Goal: Complete application form

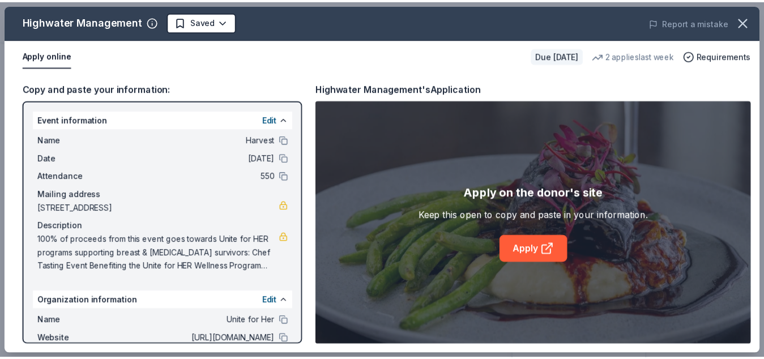
scroll to position [92, 0]
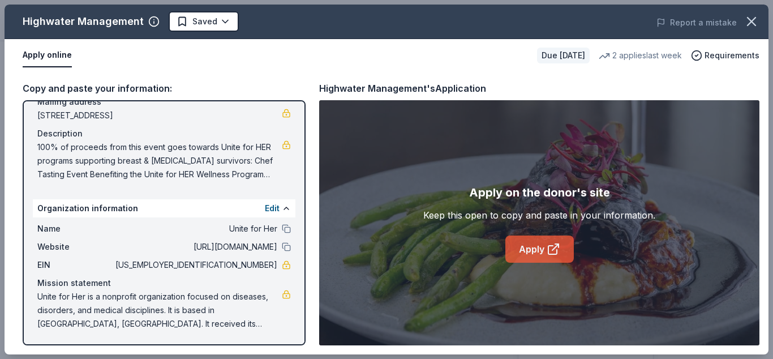
drag, startPoint x: 547, startPoint y: 253, endPoint x: 559, endPoint y: 255, distance: 12.0
click at [547, 253] on icon at bounding box center [554, 249] width 14 height 14
click at [282, 230] on button at bounding box center [286, 228] width 9 height 9
click at [52, 54] on button "Apply online" at bounding box center [47, 56] width 49 height 24
click at [756, 25] on icon "button" at bounding box center [752, 22] width 16 height 16
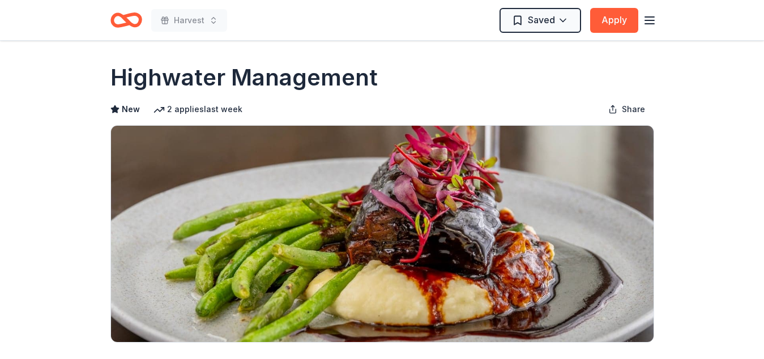
scroll to position [0, 0]
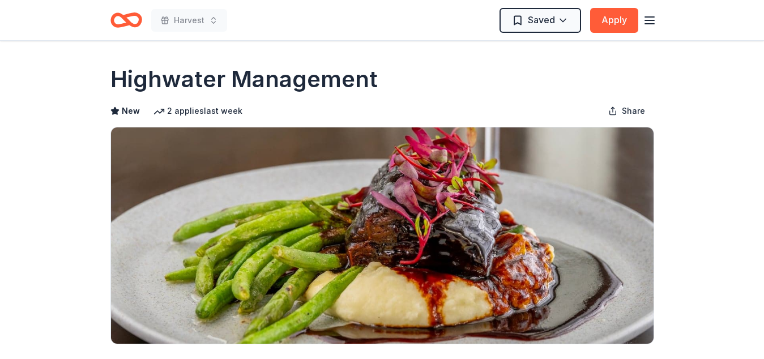
click at [652, 18] on icon "button" at bounding box center [650, 21] width 14 height 14
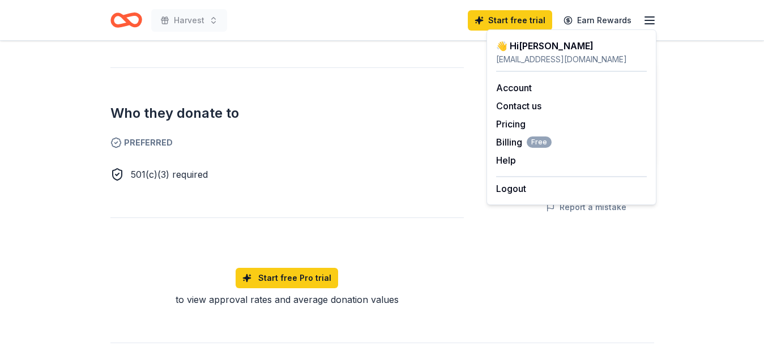
scroll to position [626, 0]
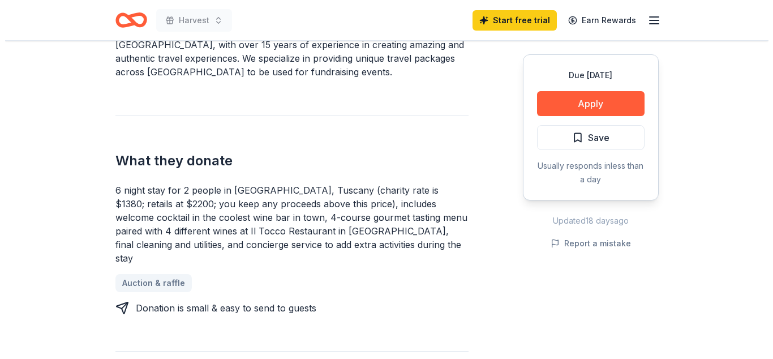
scroll to position [385, 0]
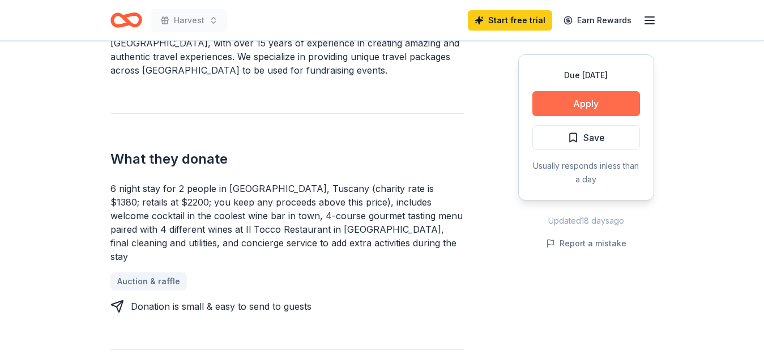
click at [572, 104] on button "Apply" at bounding box center [586, 103] width 108 height 25
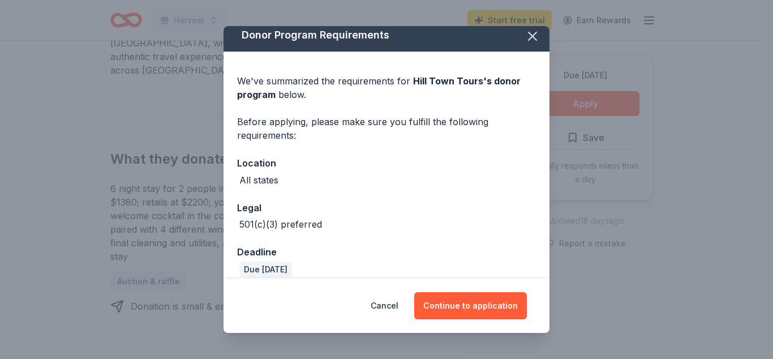
scroll to position [19, 0]
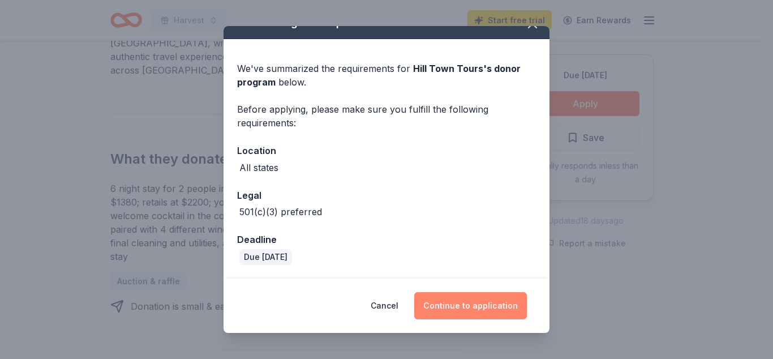
click at [463, 309] on button "Continue to application" at bounding box center [470, 305] width 113 height 27
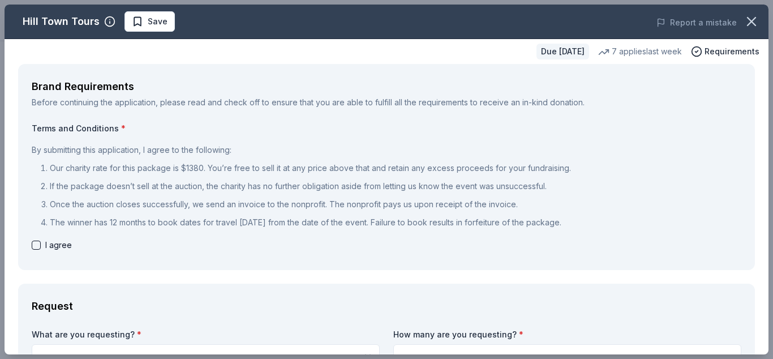
click at [34, 242] on button "button" at bounding box center [36, 245] width 9 height 9
checkbox input "true"
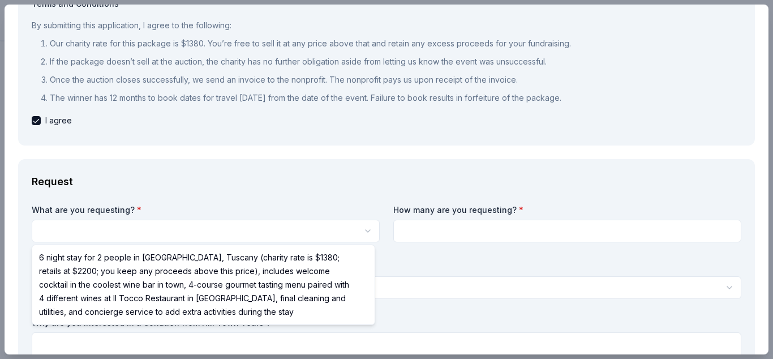
scroll to position [125, 0]
select select "6 night stay for 2 people in [GEOGRAPHIC_DATA], Tuscany (charity rate is $1380;…"
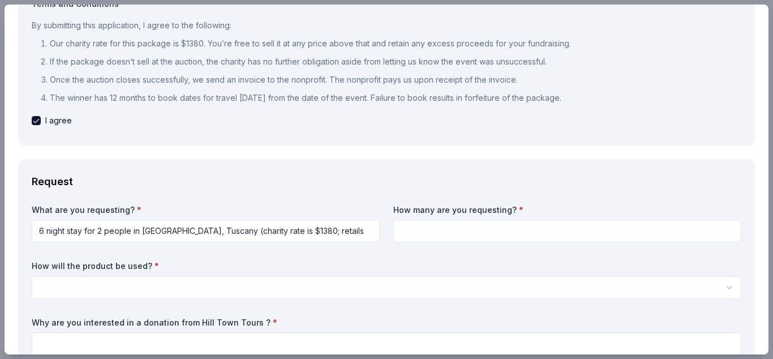
click at [422, 235] on input at bounding box center [567, 231] width 348 height 23
click at [423, 238] on input at bounding box center [567, 231] width 348 height 23
click at [674, 224] on input at bounding box center [567, 231] width 348 height 23
click at [722, 234] on input at bounding box center [567, 231] width 348 height 23
type input "1"
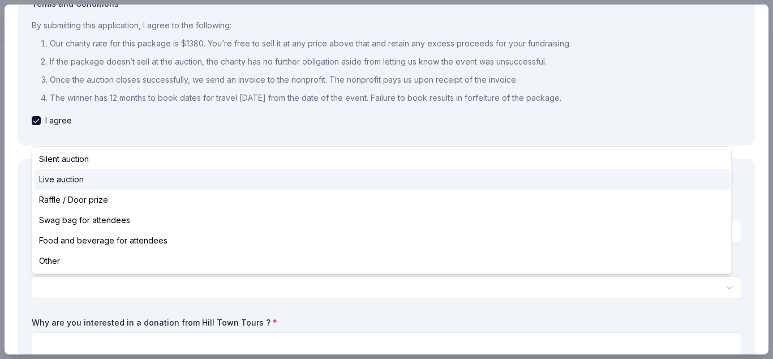
select select "liveAuction"
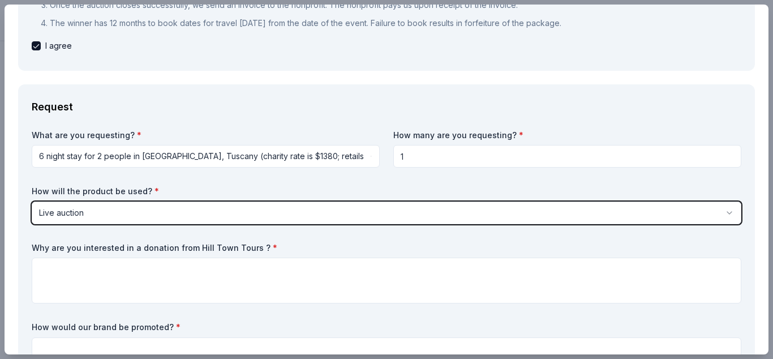
scroll to position [204, 0]
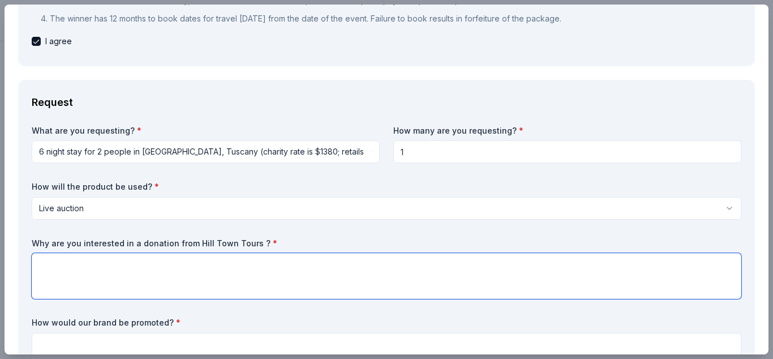
click at [142, 262] on textarea at bounding box center [387, 276] width 710 height 46
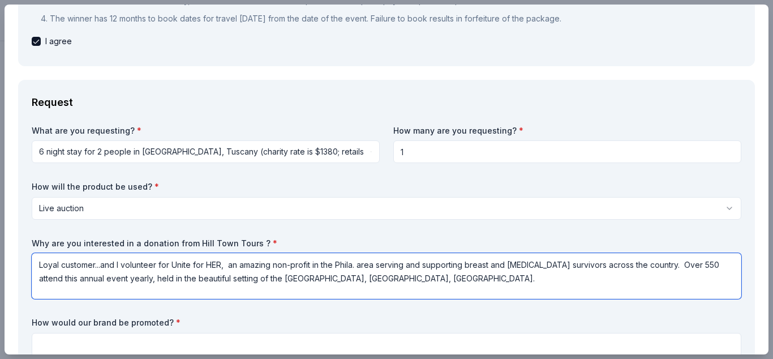
paste textarea "Chef Tasting Event Benefiting the Unite for HER Wellness Program Gather with us…"
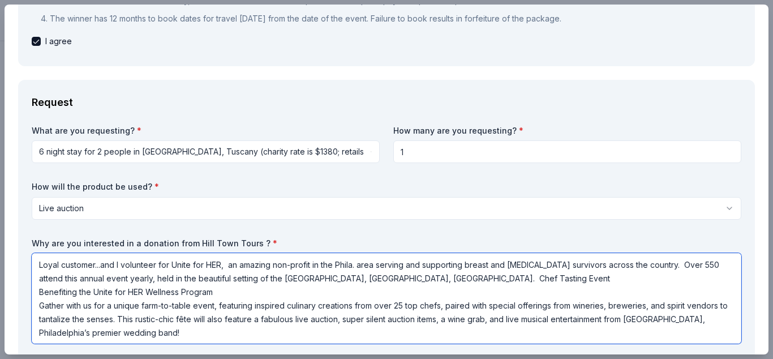
click at [544, 282] on textarea "Loyal customer...and I volunteer for Unite for HER, an amazing non-profit in th…" at bounding box center [387, 298] width 710 height 91
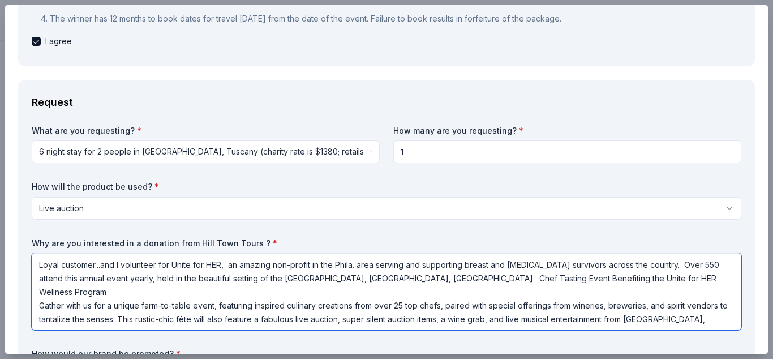
click at [451, 280] on textarea "Loyal customer...and I volunteer for Unite for HER, an amazing non-profit in th…" at bounding box center [387, 291] width 710 height 77
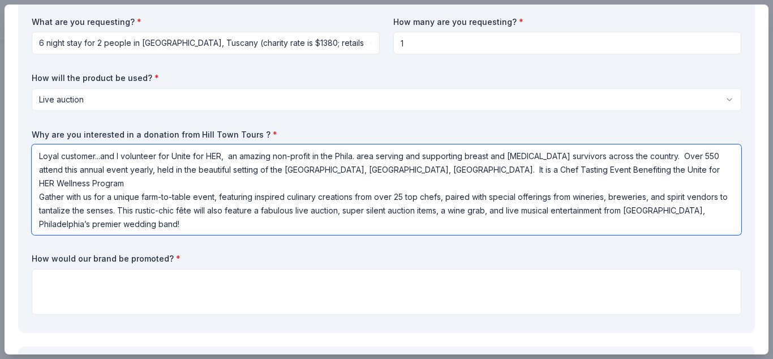
scroll to position [317, 0]
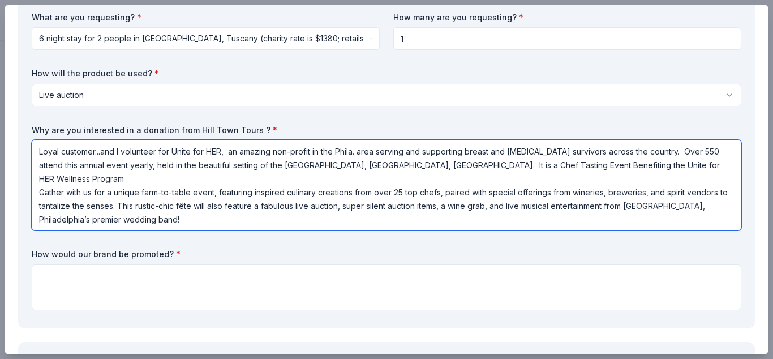
type textarea "Loyal customer...and I volunteer for Unite for HER, an amazing non-profit in th…"
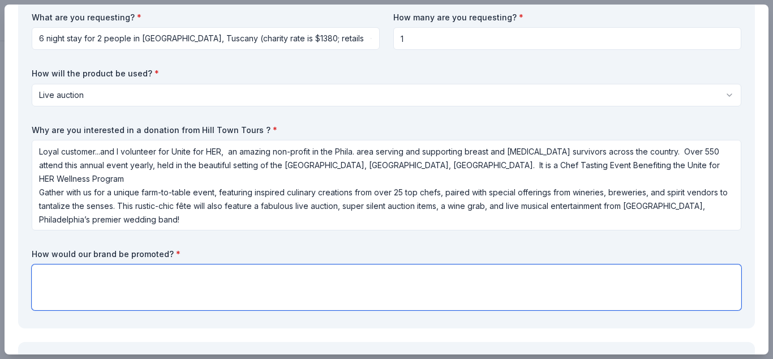
click at [170, 279] on textarea at bounding box center [387, 287] width 710 height 46
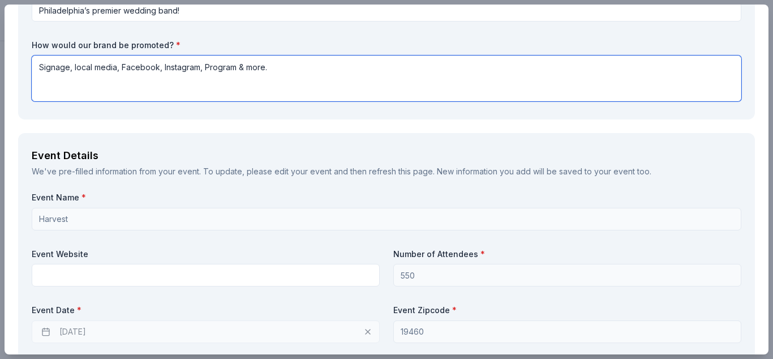
scroll to position [532, 0]
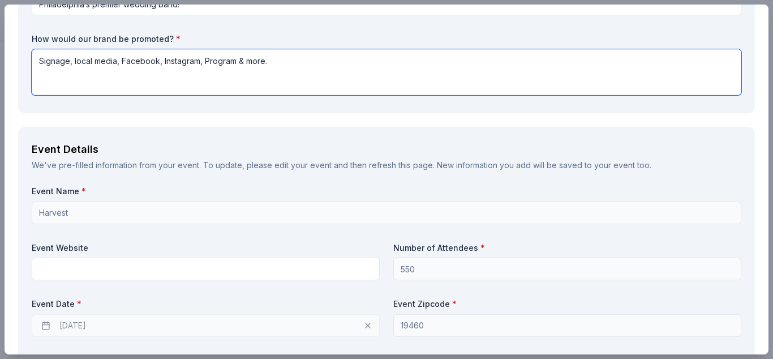
type textarea "Signage, local media, Facebook, Instagram, Program & more."
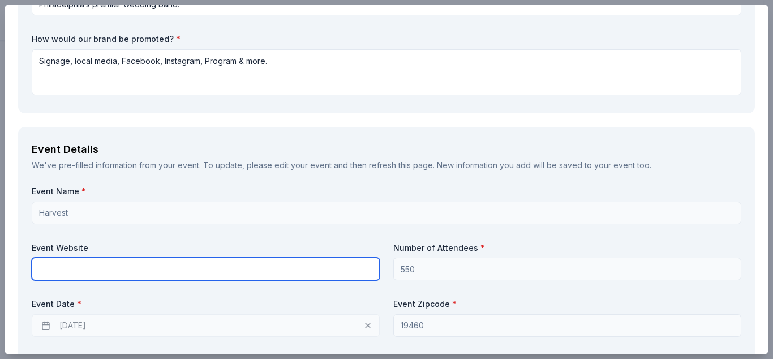
click at [142, 271] on input "text" at bounding box center [206, 269] width 348 height 23
paste input "[URL][DOMAIN_NAME]"
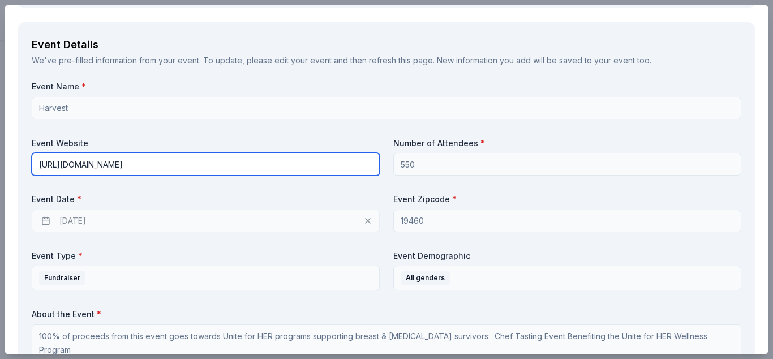
scroll to position [645, 0]
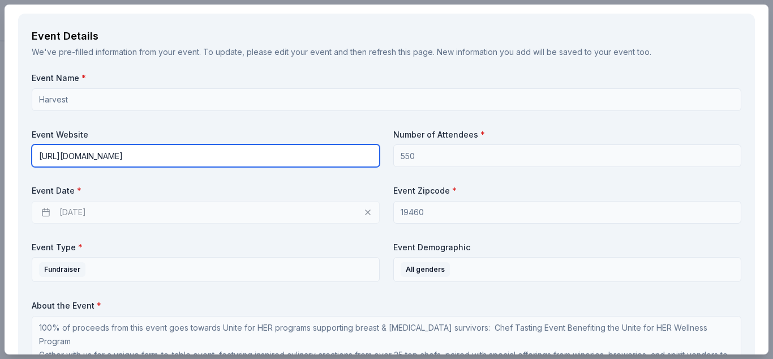
type input "[URL][DOMAIN_NAME]"
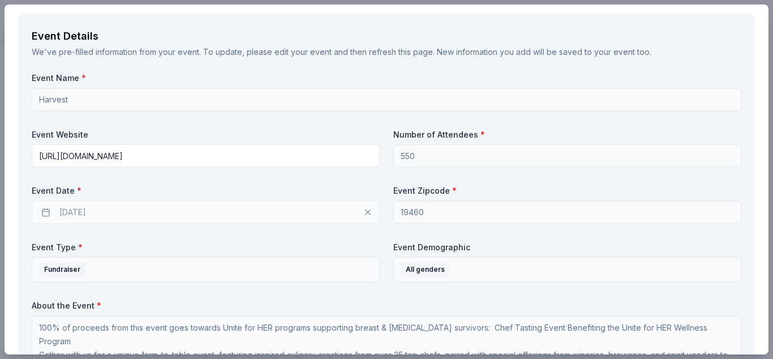
click at [105, 211] on div "[DATE]" at bounding box center [206, 212] width 348 height 23
click at [78, 209] on div "[DATE]" at bounding box center [206, 212] width 348 height 23
click at [47, 213] on div "[DATE]" at bounding box center [206, 212] width 348 height 23
click at [116, 216] on div "[DATE]" at bounding box center [206, 212] width 348 height 23
click at [112, 213] on div "[DATE]" at bounding box center [206, 212] width 348 height 23
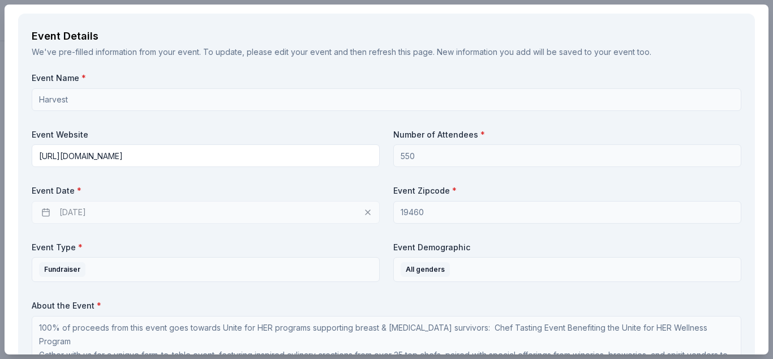
click at [95, 213] on div "[DATE]" at bounding box center [206, 212] width 348 height 23
click at [80, 209] on div "[DATE]" at bounding box center [206, 212] width 348 height 23
click at [363, 211] on div "[DATE]" at bounding box center [206, 212] width 348 height 23
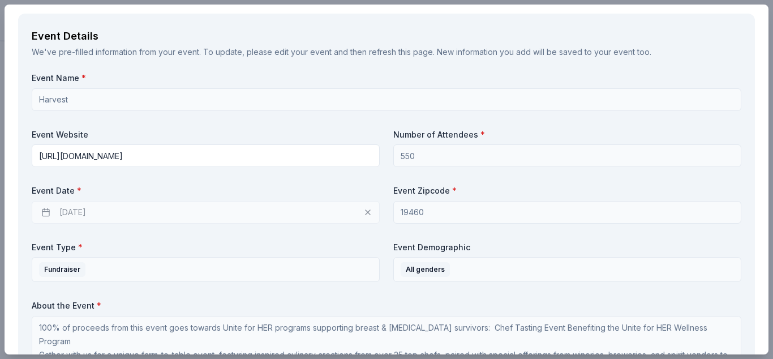
click at [75, 190] on label "Event Date *" at bounding box center [206, 190] width 348 height 11
click at [61, 212] on div "[DATE]" at bounding box center [206, 212] width 348 height 23
click at [49, 215] on div "[DATE]" at bounding box center [206, 212] width 348 height 23
click at [49, 214] on div "[DATE]" at bounding box center [206, 212] width 348 height 23
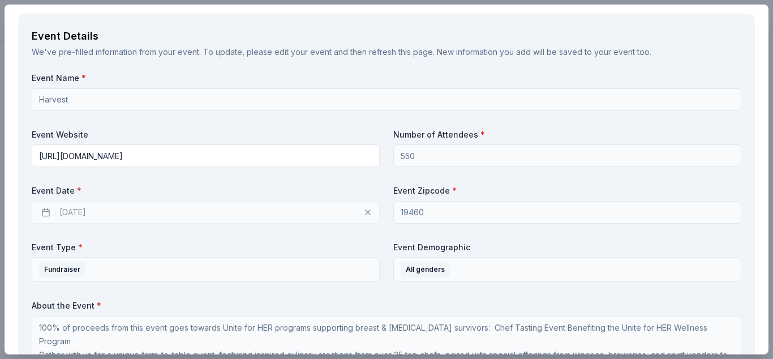
click at [86, 213] on div "[DATE]" at bounding box center [206, 212] width 348 height 23
click at [92, 213] on div "[DATE]" at bounding box center [206, 212] width 348 height 23
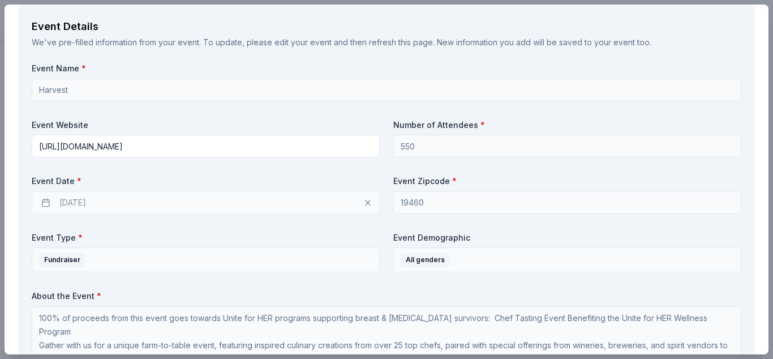
scroll to position [657, 0]
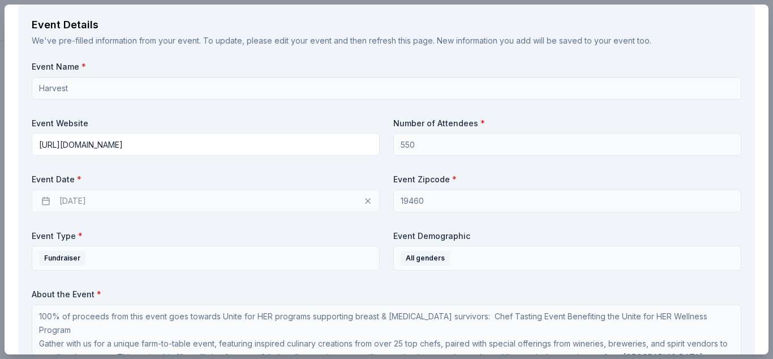
click at [78, 202] on div "[DATE]" at bounding box center [206, 201] width 348 height 23
click at [79, 202] on div "[DATE]" at bounding box center [206, 201] width 348 height 23
click at [42, 201] on div "[DATE]" at bounding box center [206, 201] width 348 height 23
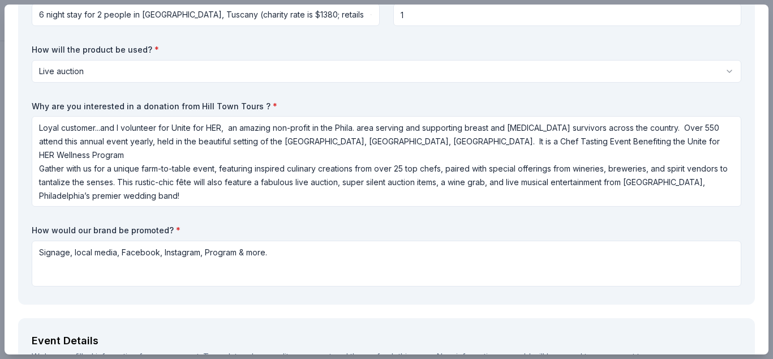
scroll to position [337, 0]
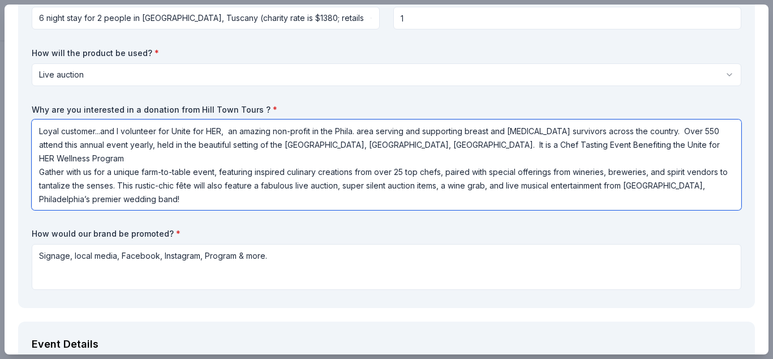
click at [152, 187] on textarea "Loyal customer...and I volunteer for Unite for HER, an amazing non-profit in th…" at bounding box center [387, 164] width 710 height 91
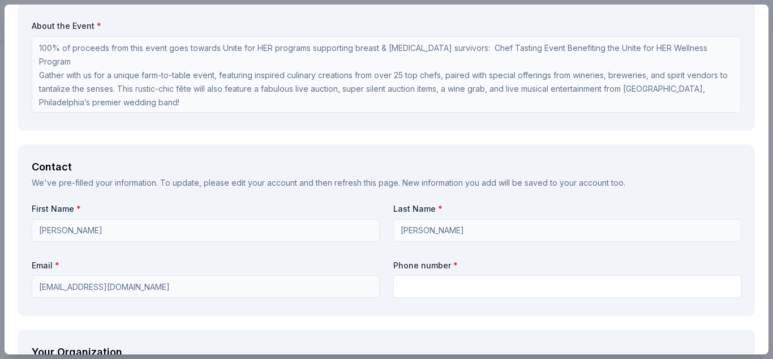
scroll to position [926, 0]
type textarea "Loyal customer...and I volunteer for Unite for HER, an amazing non-profit in th…"
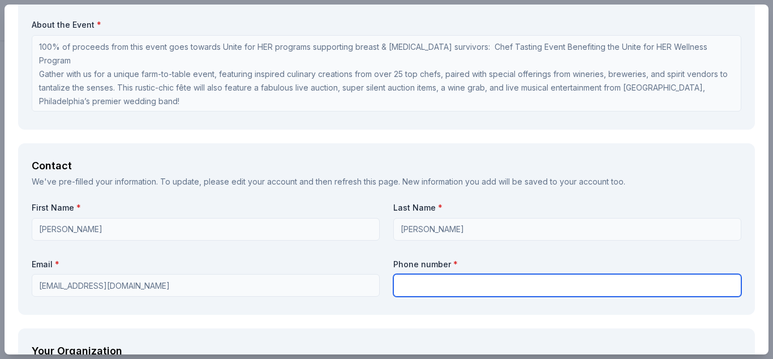
click at [433, 284] on input "text" at bounding box center [567, 285] width 348 height 23
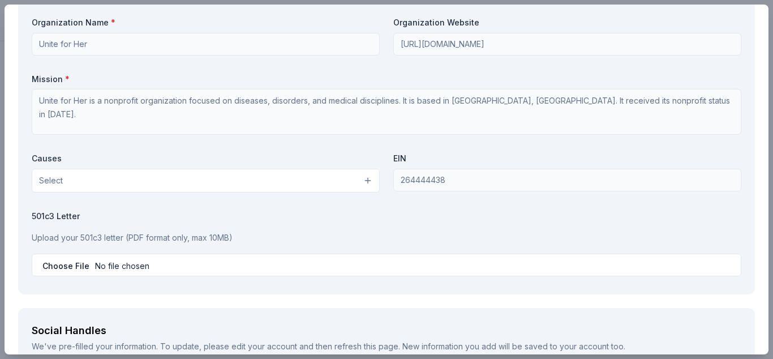
scroll to position [1311, 0]
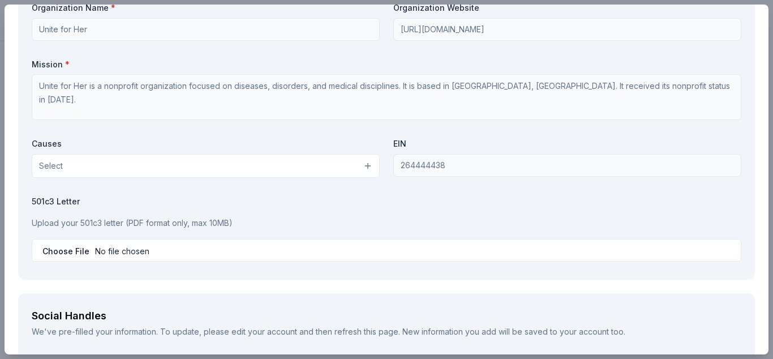
type input "3022180412"
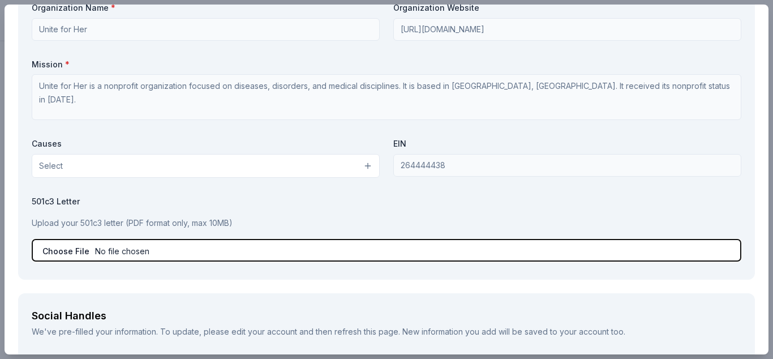
click at [163, 254] on input "file" at bounding box center [387, 250] width 710 height 23
type input "C:\fakepath\Unite for HER IRS letter.pdf"
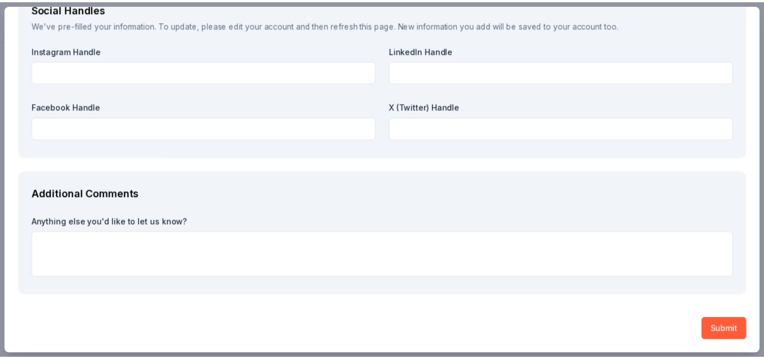
scroll to position [1618, 0]
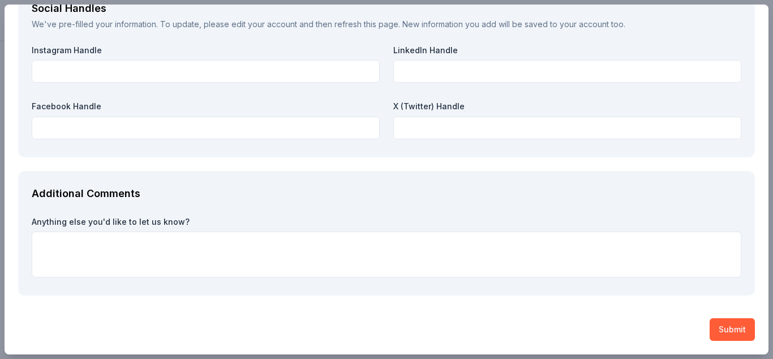
drag, startPoint x: 725, startPoint y: 331, endPoint x: 613, endPoint y: 293, distance: 118.9
click at [720, 327] on button "Submit" at bounding box center [732, 329] width 45 height 23
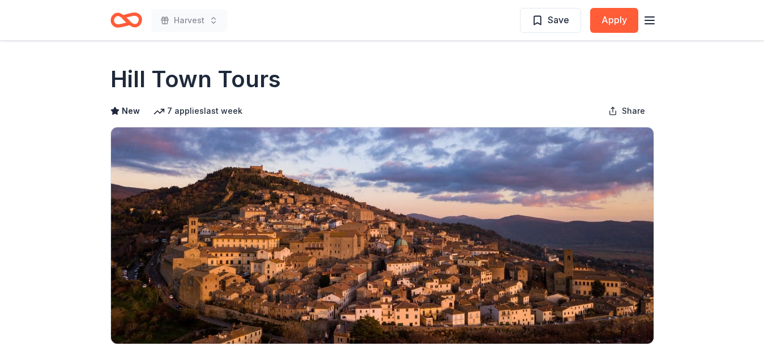
click at [648, 18] on icon "button" at bounding box center [650, 21] width 14 height 14
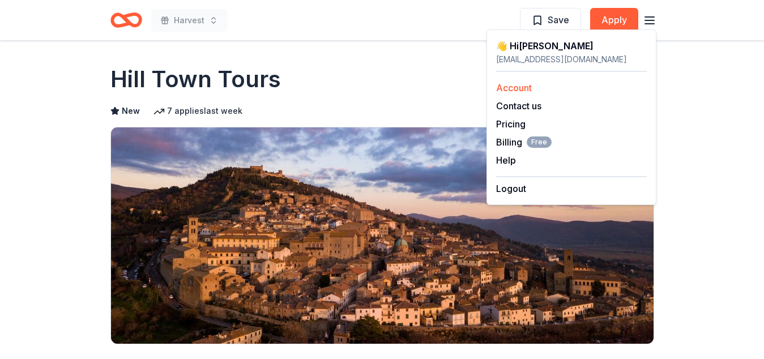
click at [508, 86] on link "Account" at bounding box center [514, 87] width 36 height 11
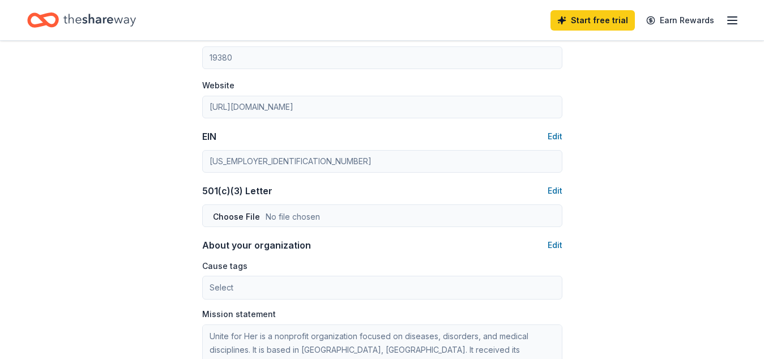
scroll to position [520, 0]
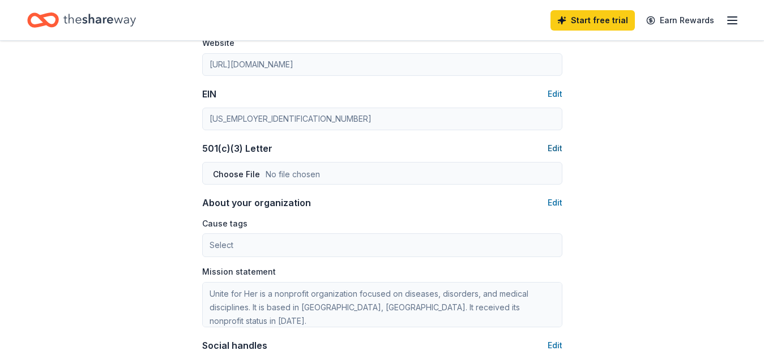
click at [556, 143] on button "Edit" at bounding box center [554, 149] width 15 height 14
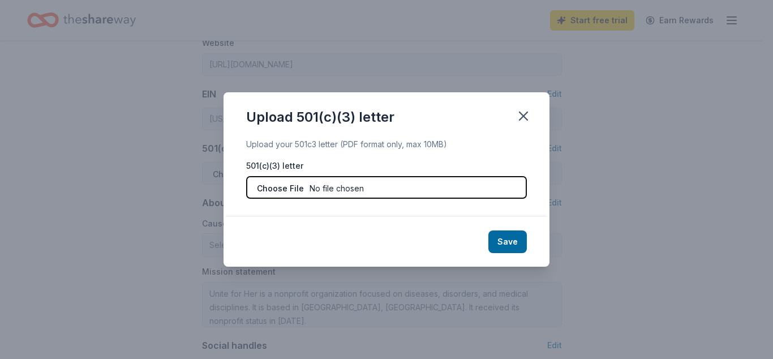
click at [270, 187] on input "file" at bounding box center [386, 187] width 281 height 23
type input "C:\fakepath\Unite for HER IRS letter.pdf"
type input "3022180412"
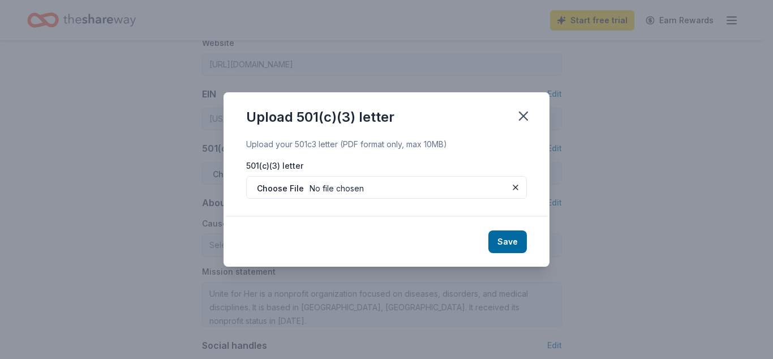
click at [509, 242] on button "Save" at bounding box center [508, 241] width 38 height 23
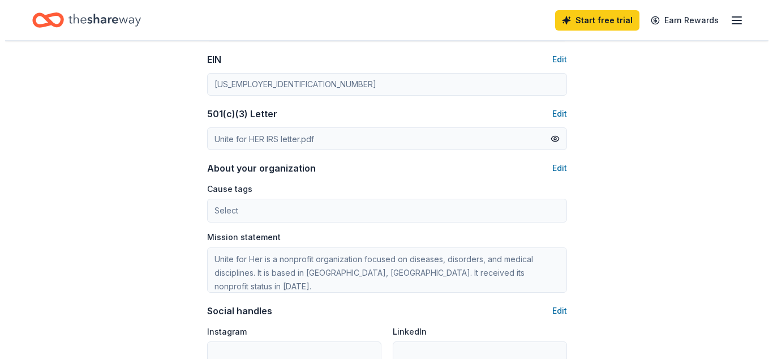
scroll to position [568, 0]
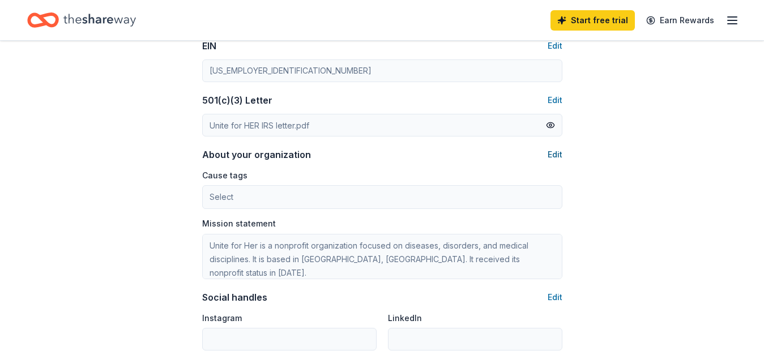
click at [553, 153] on button "Edit" at bounding box center [554, 155] width 15 height 14
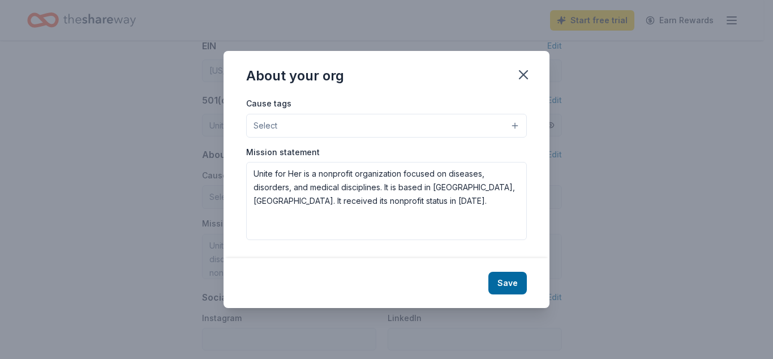
click at [389, 122] on button "Select" at bounding box center [386, 126] width 281 height 24
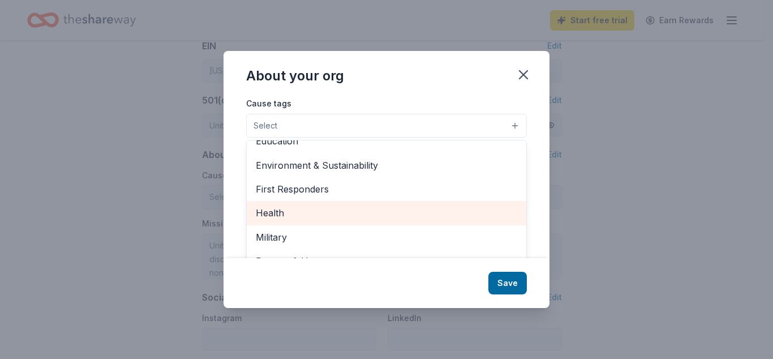
scroll to position [113, 0]
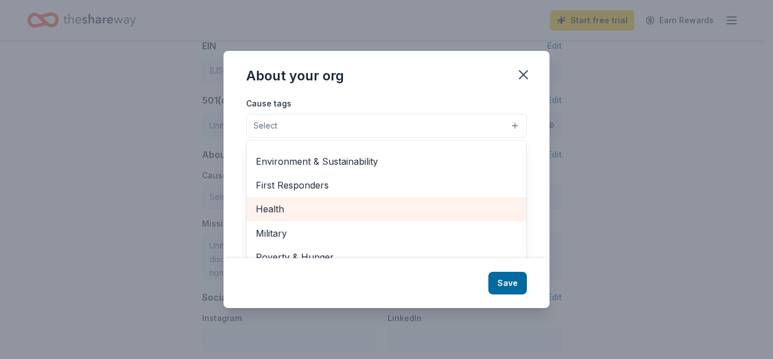
click at [362, 203] on span "Health" at bounding box center [387, 209] width 262 height 15
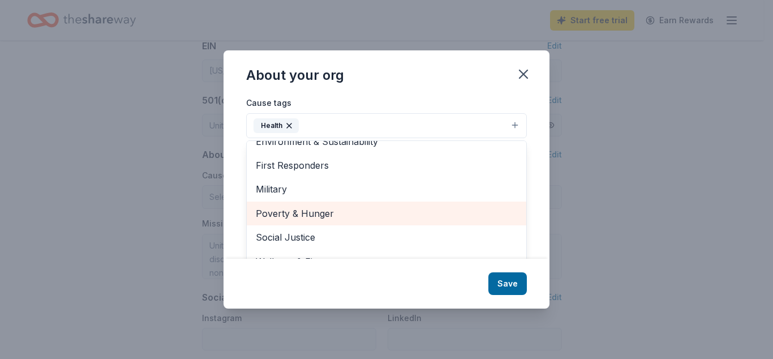
scroll to position [134, 0]
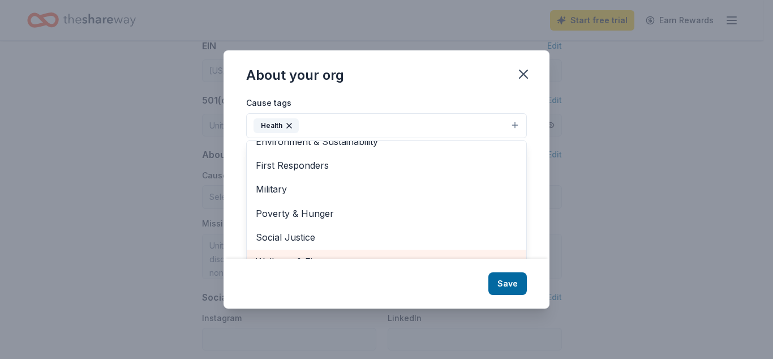
click at [320, 254] on span "Wellness & Fitness" at bounding box center [387, 261] width 262 height 15
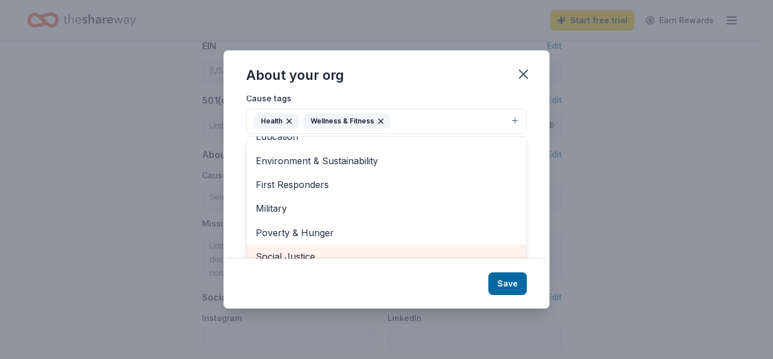
scroll to position [110, 0]
click at [504, 286] on div "About your org Cause tags Health Wellness & Fitness Animals Art & Culture Child…" at bounding box center [387, 179] width 326 height 258
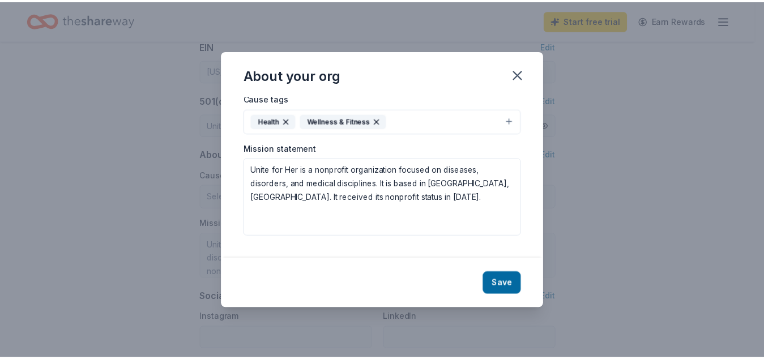
scroll to position [0, 0]
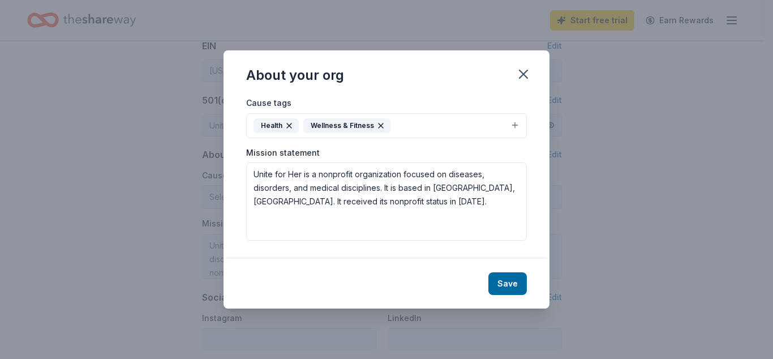
drag, startPoint x: 516, startPoint y: 289, endPoint x: 512, endPoint y: 284, distance: 6.1
click at [513, 287] on button "Save" at bounding box center [508, 283] width 38 height 23
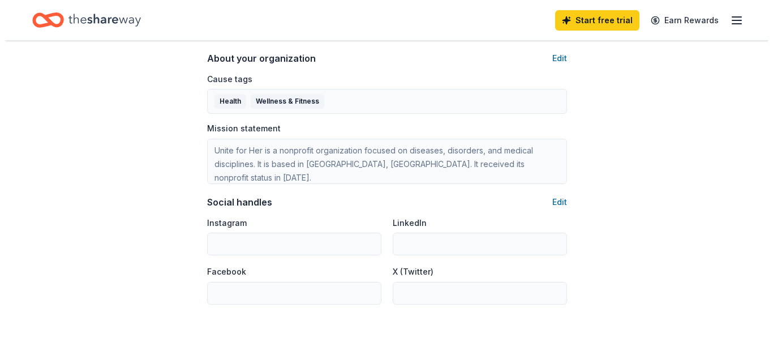
scroll to position [683, 0]
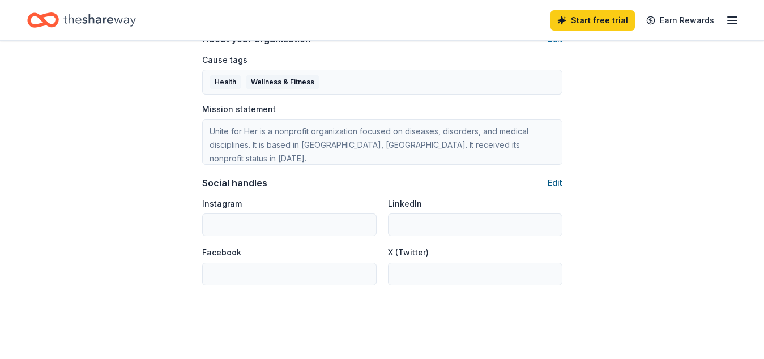
click at [556, 183] on button "Edit" at bounding box center [554, 183] width 15 height 14
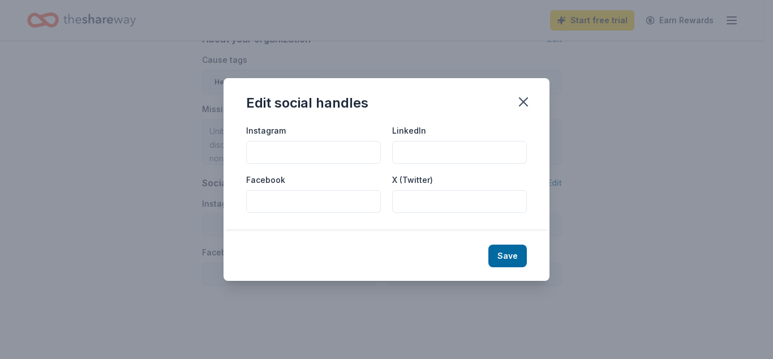
click at [289, 204] on input "Facebook" at bounding box center [313, 201] width 135 height 23
paste input "[URL][DOMAIN_NAME]"
type input "[URL][DOMAIN_NAME]"
click at [294, 151] on input "Instagram" at bounding box center [313, 152] width 135 height 23
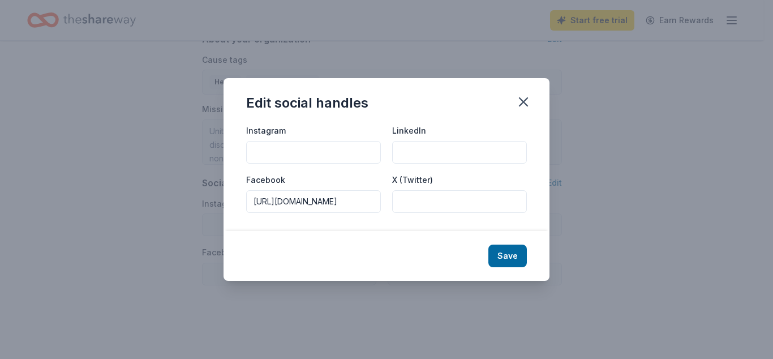
paste input "[URL][DOMAIN_NAME]"
type input "[URL][DOMAIN_NAME]"
click at [414, 151] on input "LinkedIn" at bounding box center [459, 152] width 135 height 23
paste input "[URL][DOMAIN_NAME]"
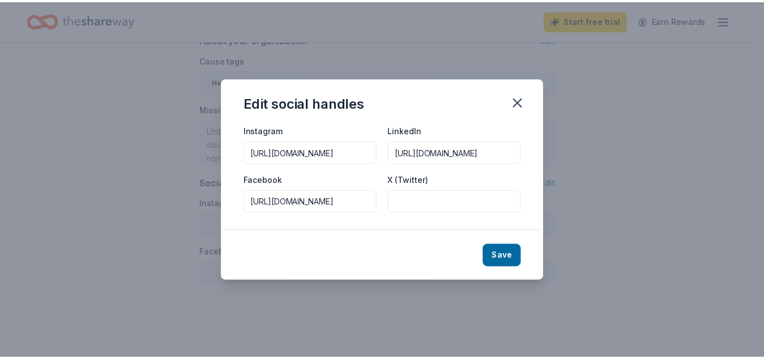
scroll to position [0, 472]
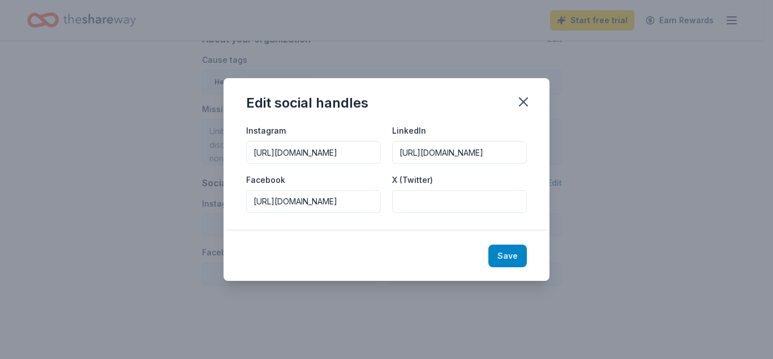
type input "[URL][DOMAIN_NAME]"
click at [508, 254] on button "Save" at bounding box center [508, 256] width 38 height 23
type input "[URL][DOMAIN_NAME]"
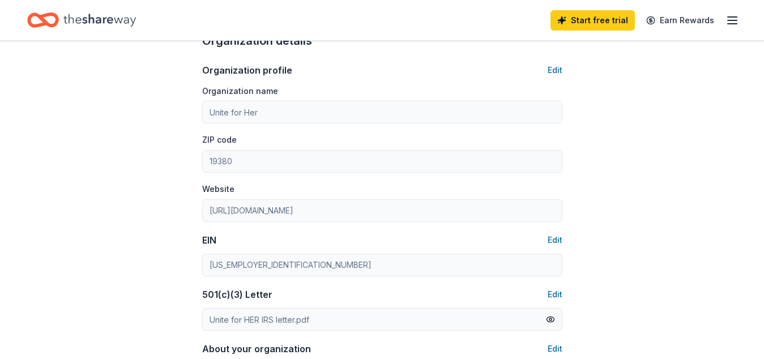
scroll to position [342, 0]
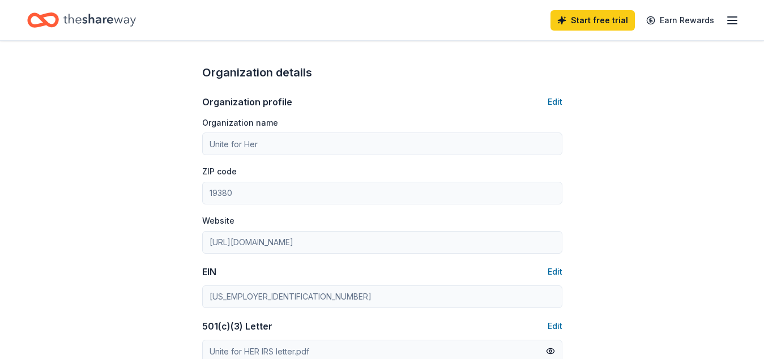
click at [733, 18] on icon "button" at bounding box center [732, 21] width 14 height 14
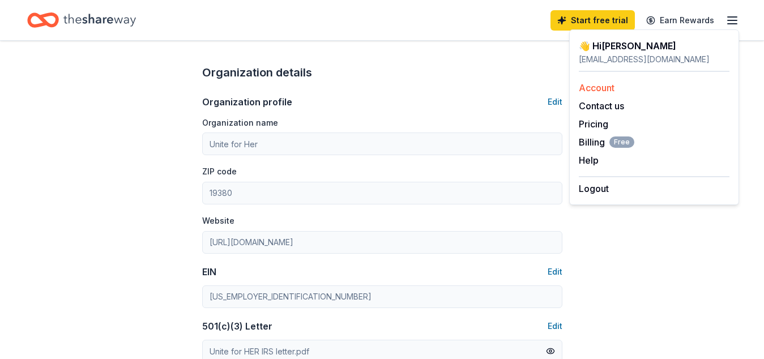
click at [589, 82] on link "Account" at bounding box center [597, 87] width 36 height 11
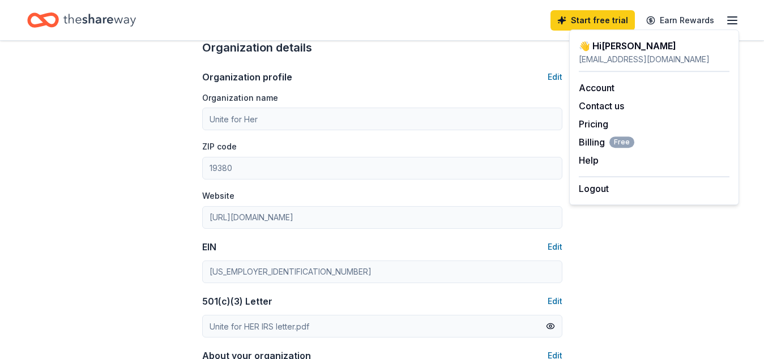
scroll to position [375, 0]
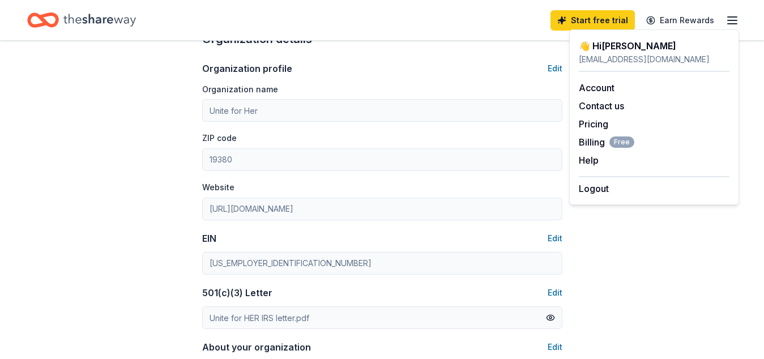
click at [40, 22] on icon "Home" at bounding box center [43, 20] width 32 height 27
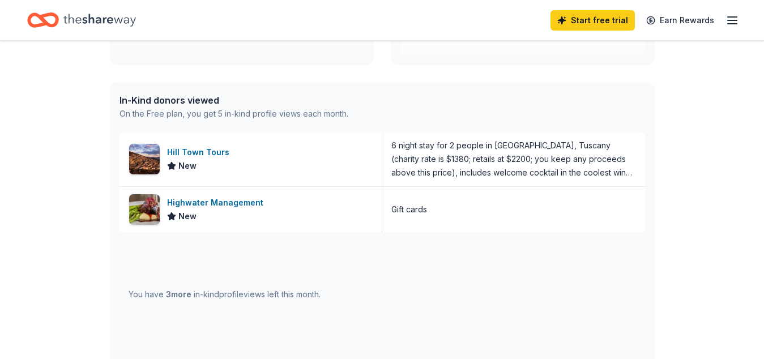
scroll to position [260, 0]
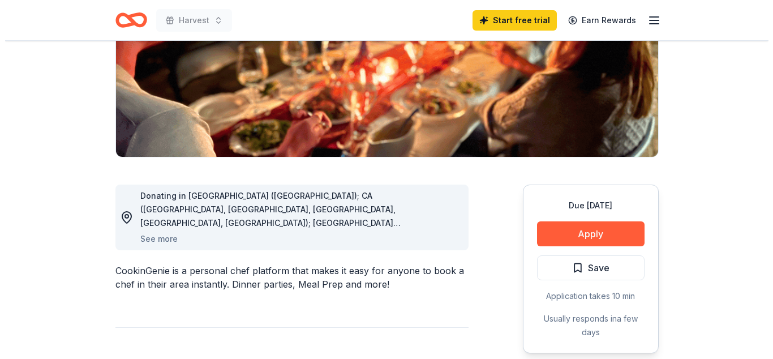
scroll to position [192, 0]
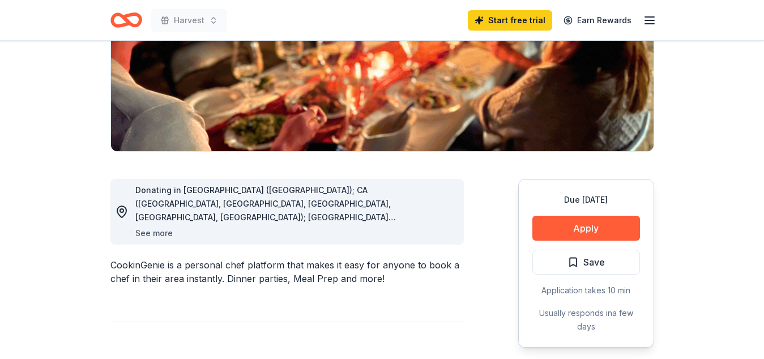
click at [153, 232] on button "See more" at bounding box center [153, 233] width 37 height 14
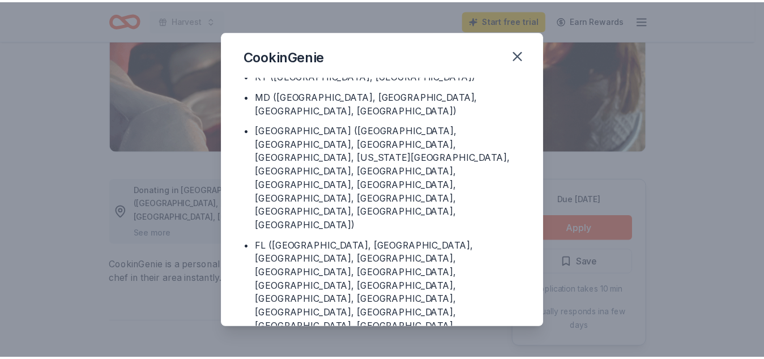
scroll to position [170, 0]
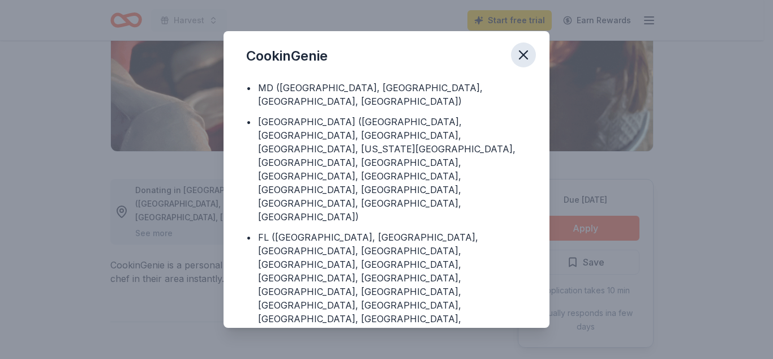
click at [521, 53] on icon "button" at bounding box center [524, 55] width 16 height 16
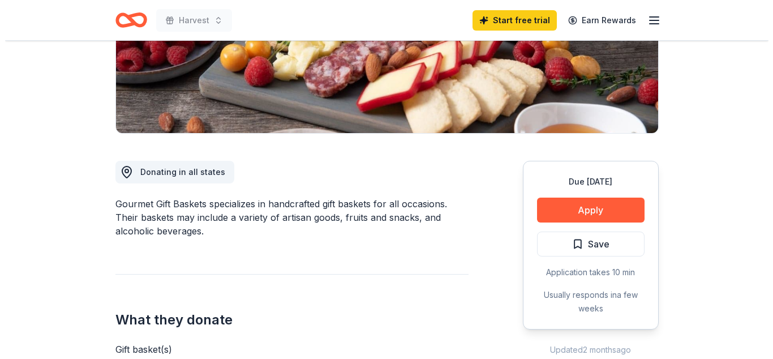
scroll to position [231, 0]
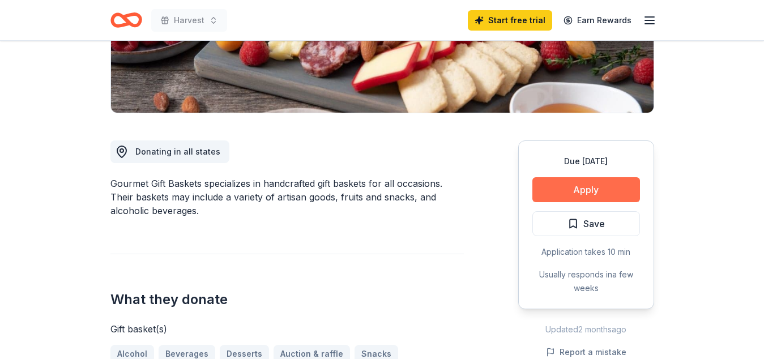
click at [605, 190] on button "Apply" at bounding box center [586, 189] width 108 height 25
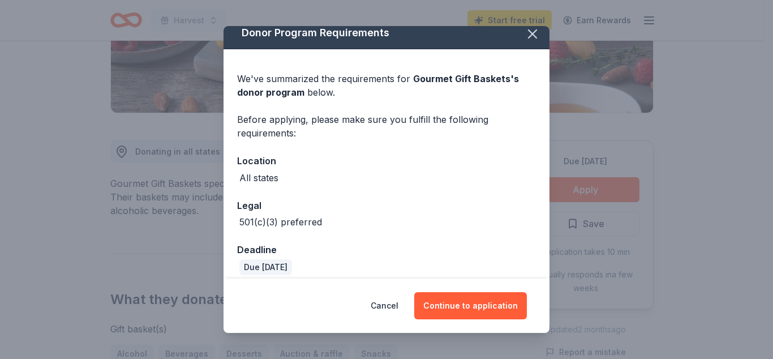
scroll to position [19, 0]
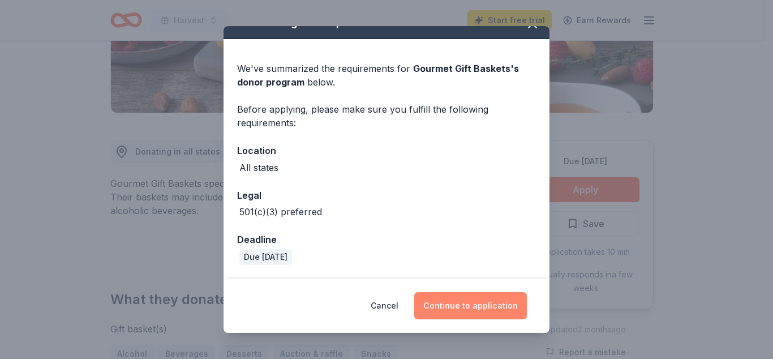
click at [476, 311] on button "Continue to application" at bounding box center [470, 305] width 113 height 27
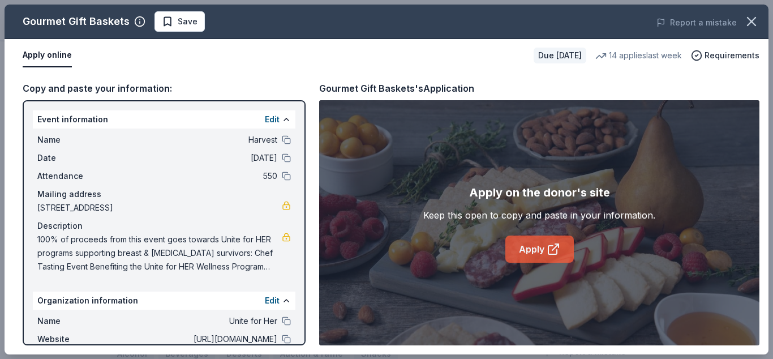
click at [519, 252] on link "Apply" at bounding box center [540, 248] width 68 height 27
